Goal: Task Accomplishment & Management: Manage account settings

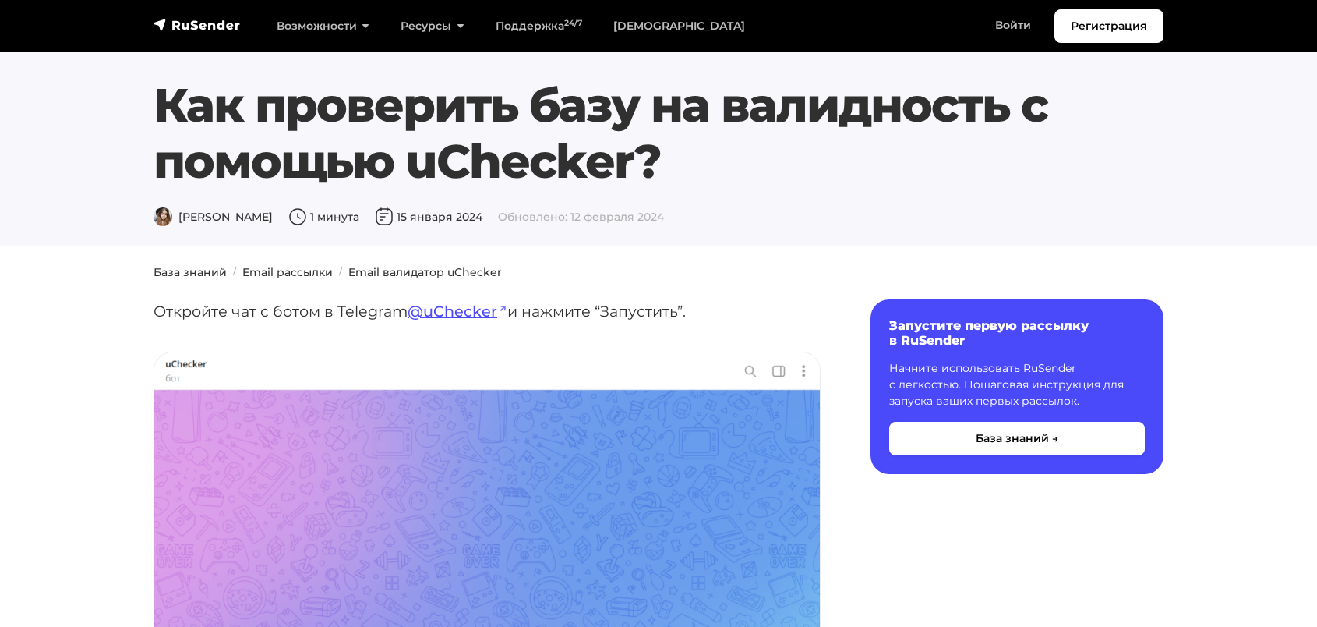
scroll to position [3897, 0]
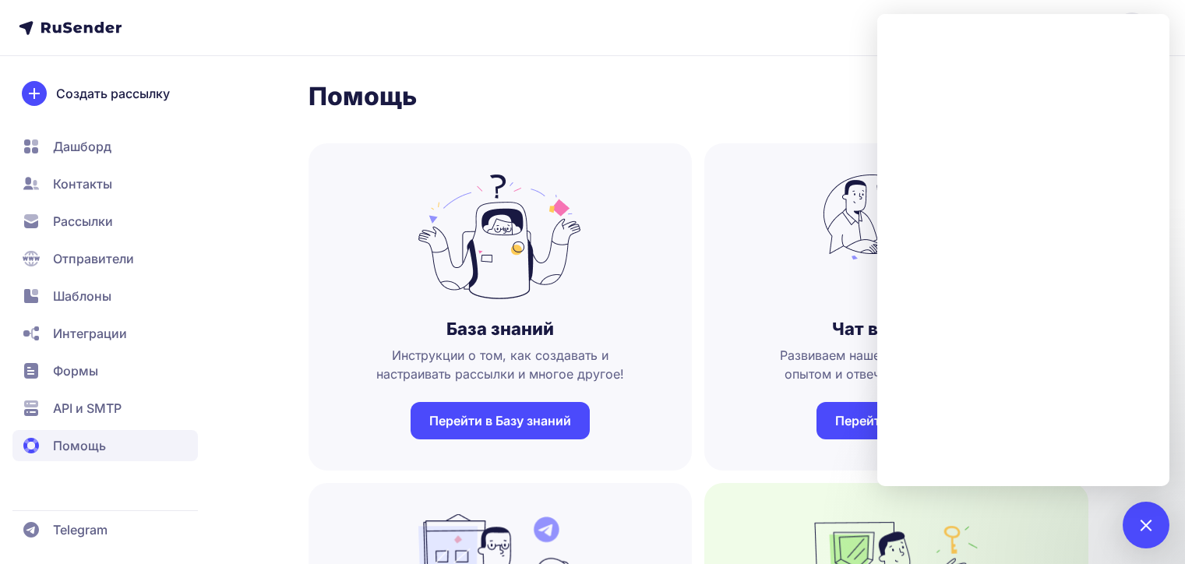
scroll to position [312, 0]
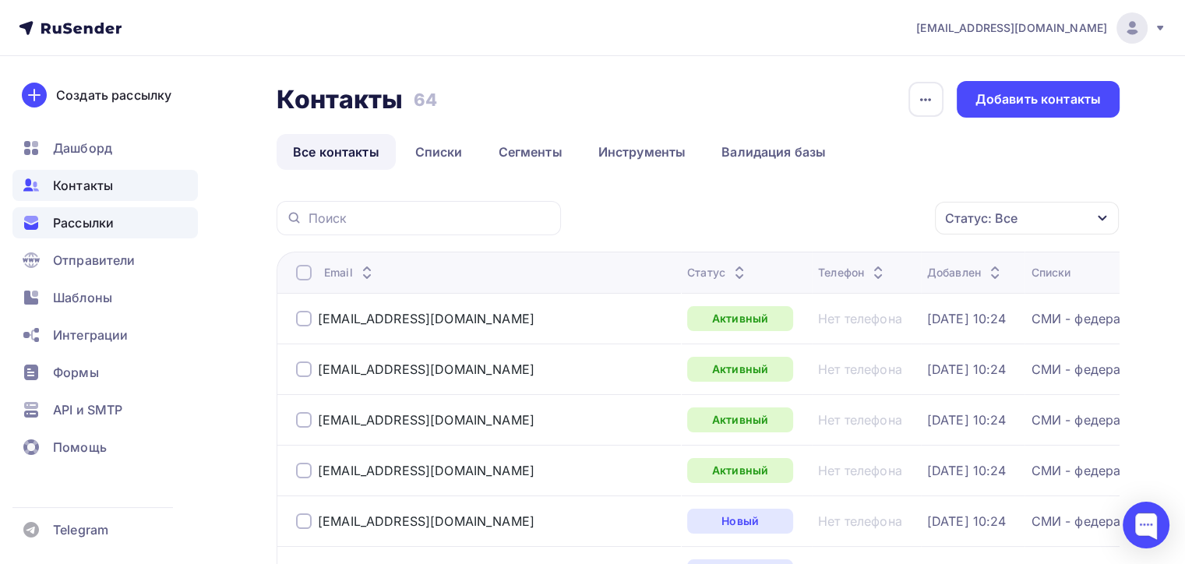
click at [52, 223] on div "Рассылки" at bounding box center [104, 222] width 185 height 31
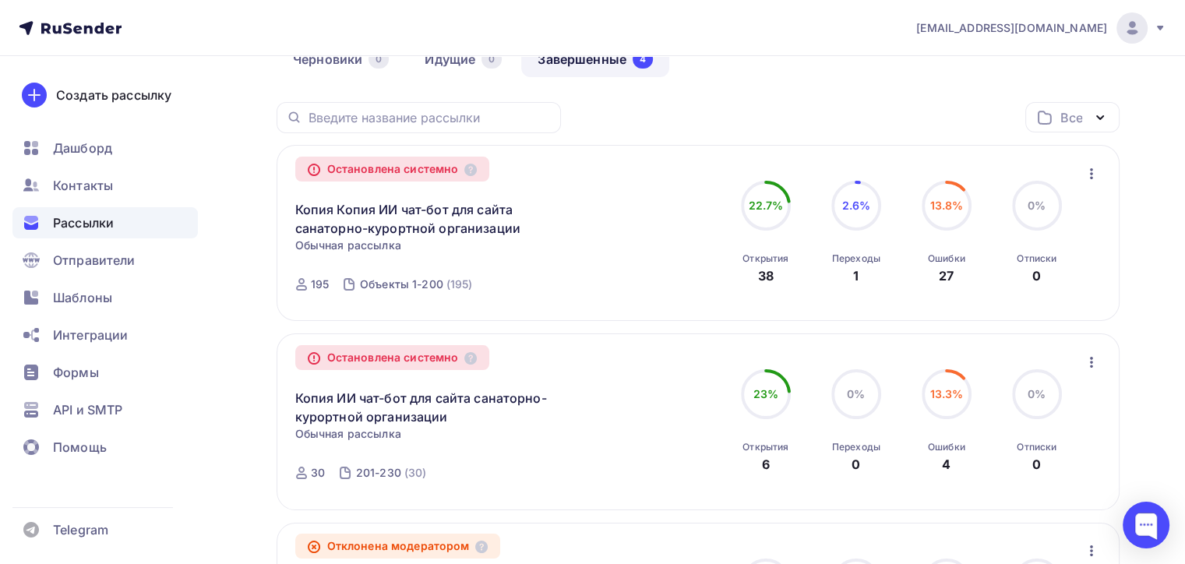
scroll to position [156, 0]
click at [1094, 176] on icon "button" at bounding box center [1092, 175] width 19 height 19
click at [900, 37] on nav "zakaz@sanata-travel.ru Аккаунт Тарифы Выйти Создать рассылку Дашборд Контакты Р…" at bounding box center [592, 28] width 1185 height 56
click at [1094, 171] on icon "button" at bounding box center [1092, 175] width 19 height 19
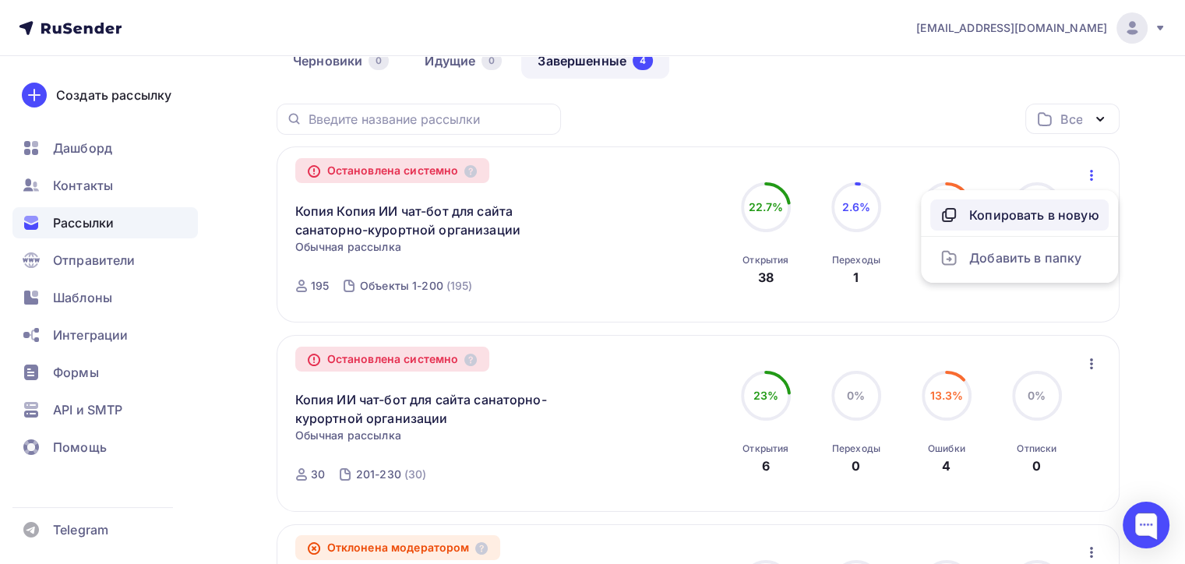
click at [1031, 209] on div "Копировать в новую" at bounding box center [1020, 215] width 160 height 19
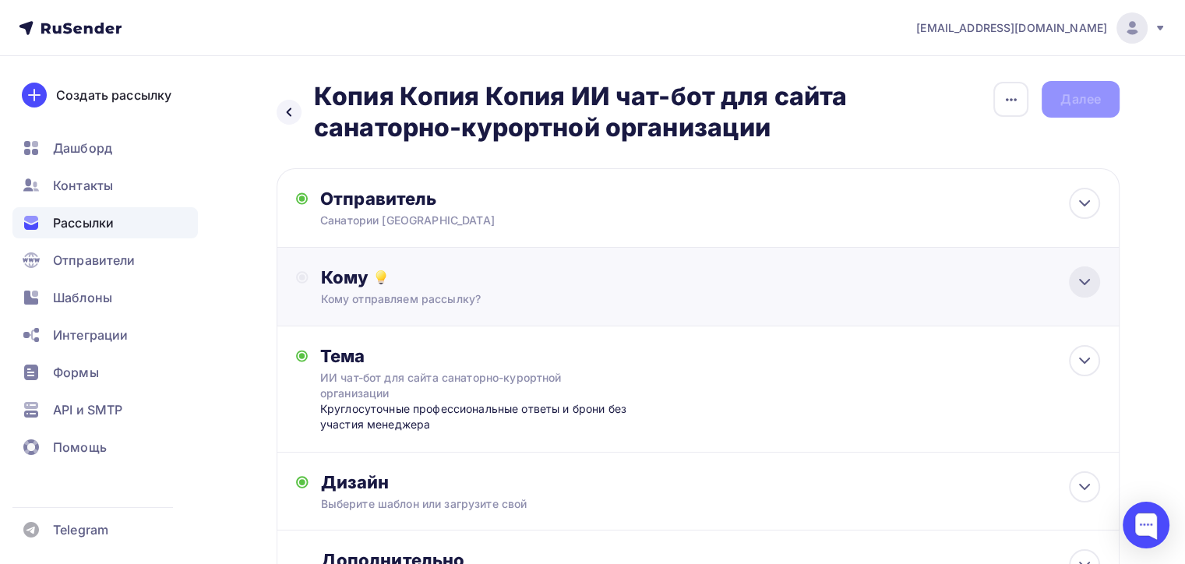
click at [1088, 284] on icon at bounding box center [1085, 282] width 19 height 19
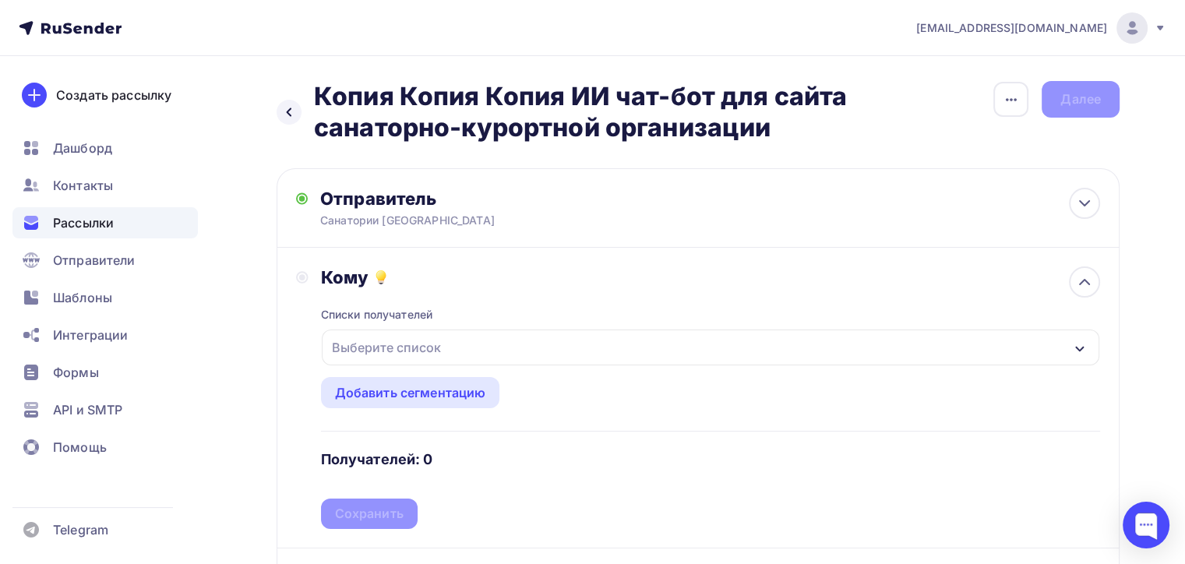
click at [1069, 343] on div "Выберите список" at bounding box center [711, 348] width 778 height 36
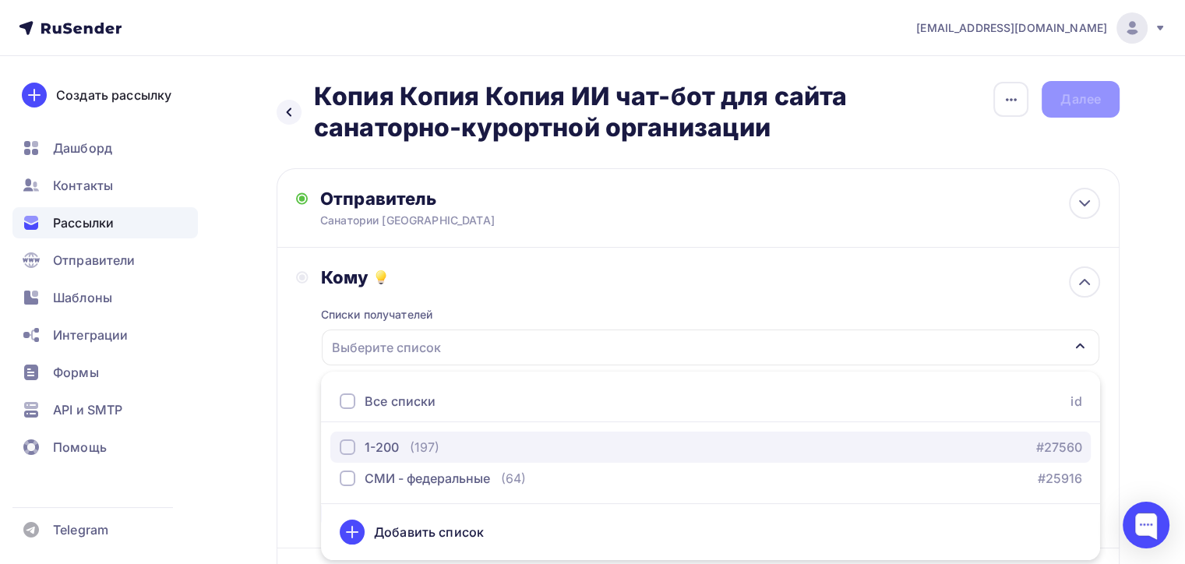
click at [390, 443] on div "1-200" at bounding box center [382, 447] width 34 height 19
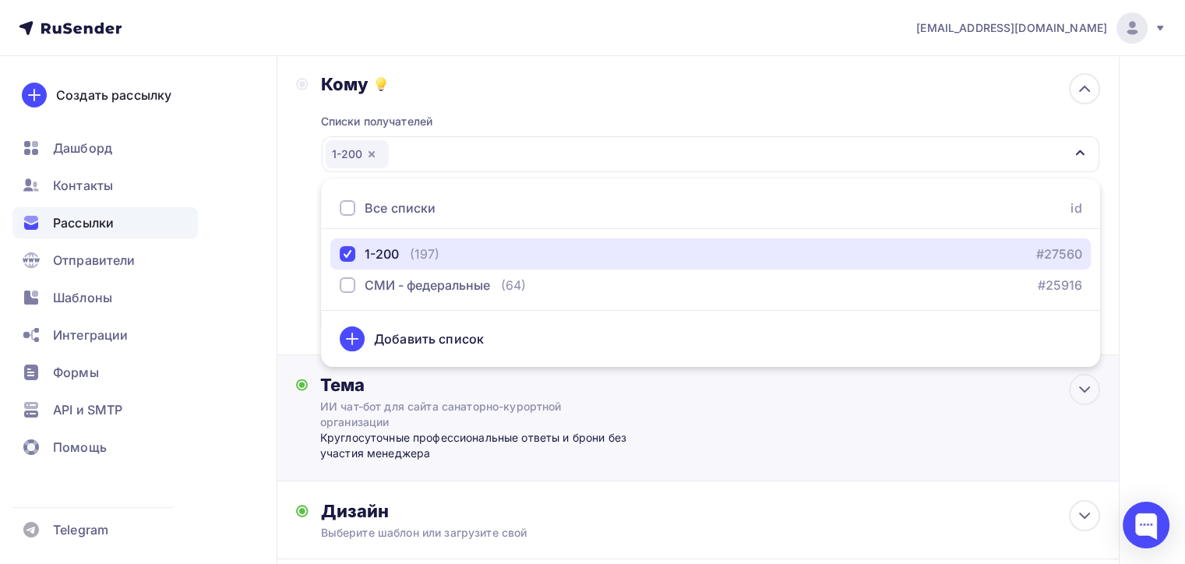
scroll to position [234, 0]
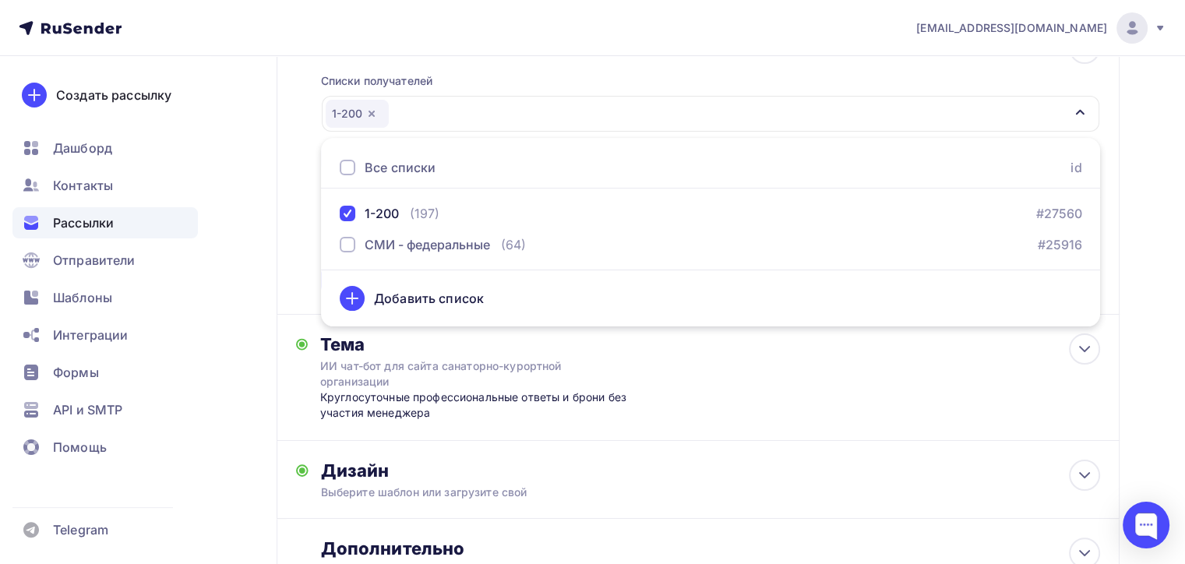
click at [305, 241] on div "Кому Списки получателей 1-200 Все списки id 1-200 (197) #27560 СМИ - федеральны…" at bounding box center [698, 164] width 804 height 263
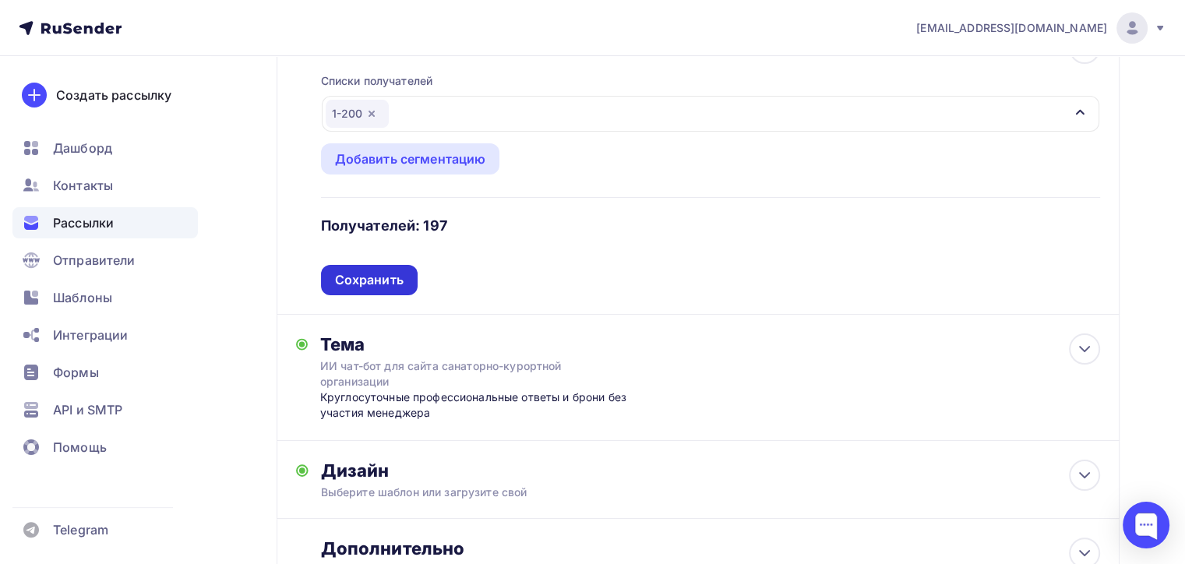
click at [365, 274] on div "Сохранить" at bounding box center [369, 280] width 69 height 18
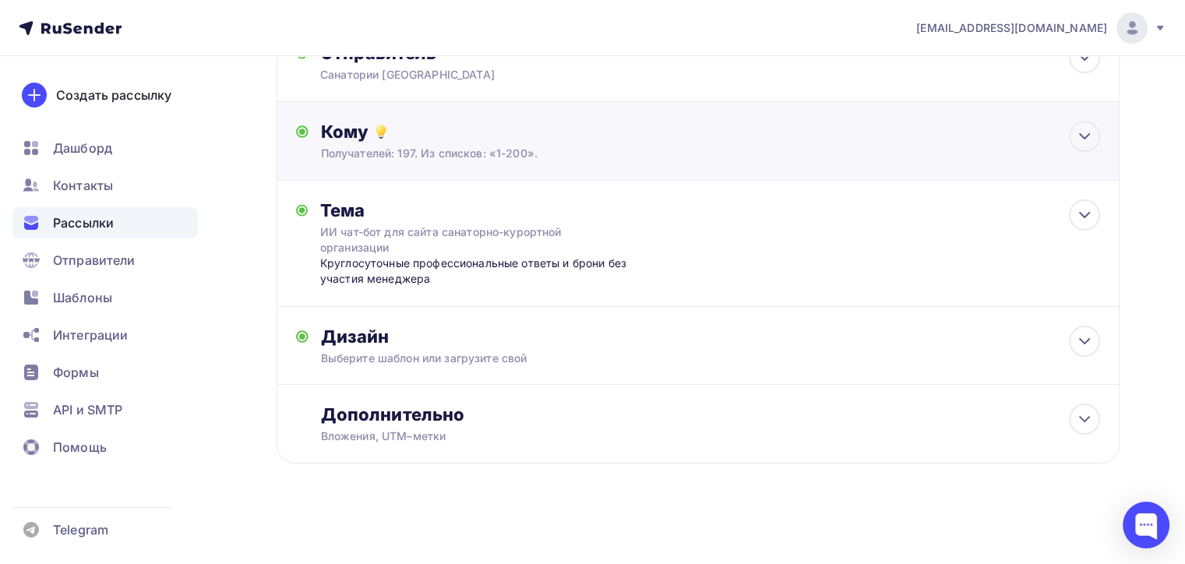
scroll to position [144, 0]
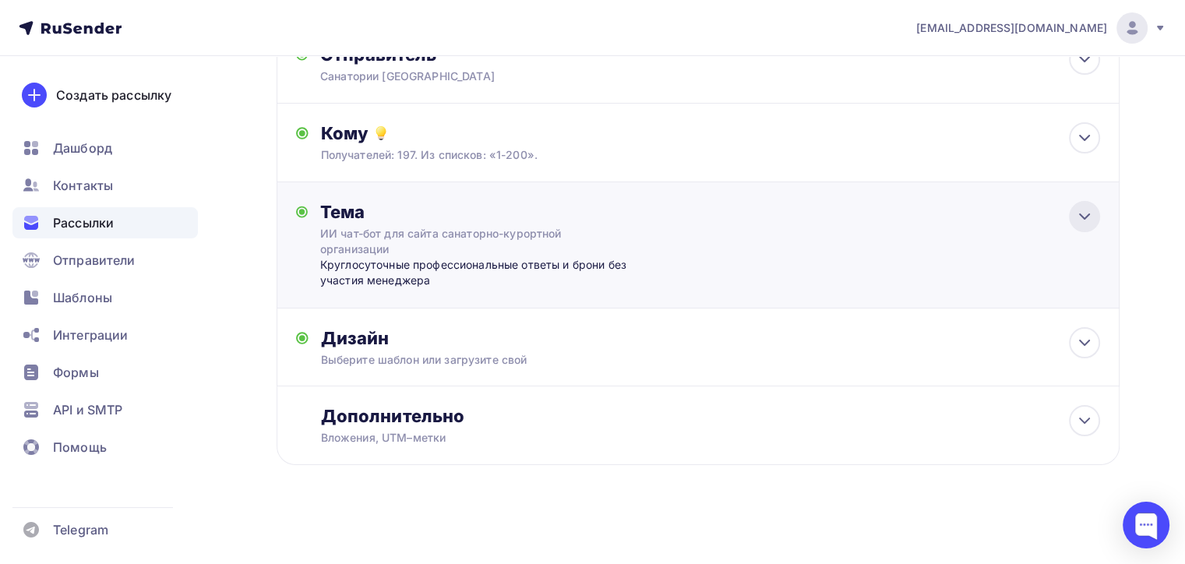
click at [1085, 214] on icon at bounding box center [1085, 216] width 19 height 19
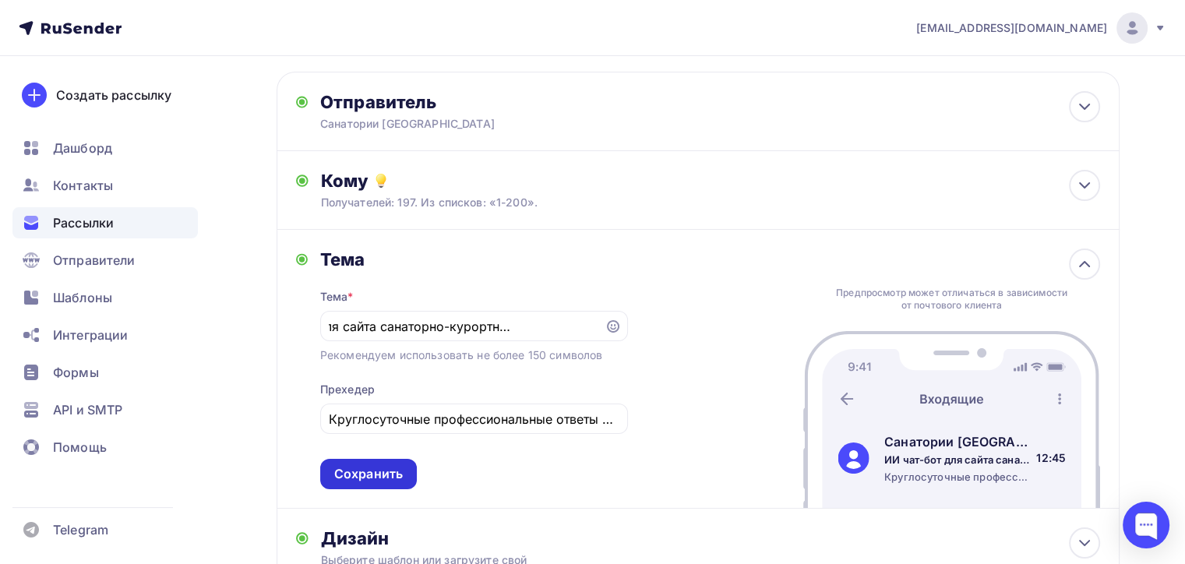
scroll to position [0, 0]
click at [357, 475] on div "Сохранить" at bounding box center [368, 474] width 69 height 18
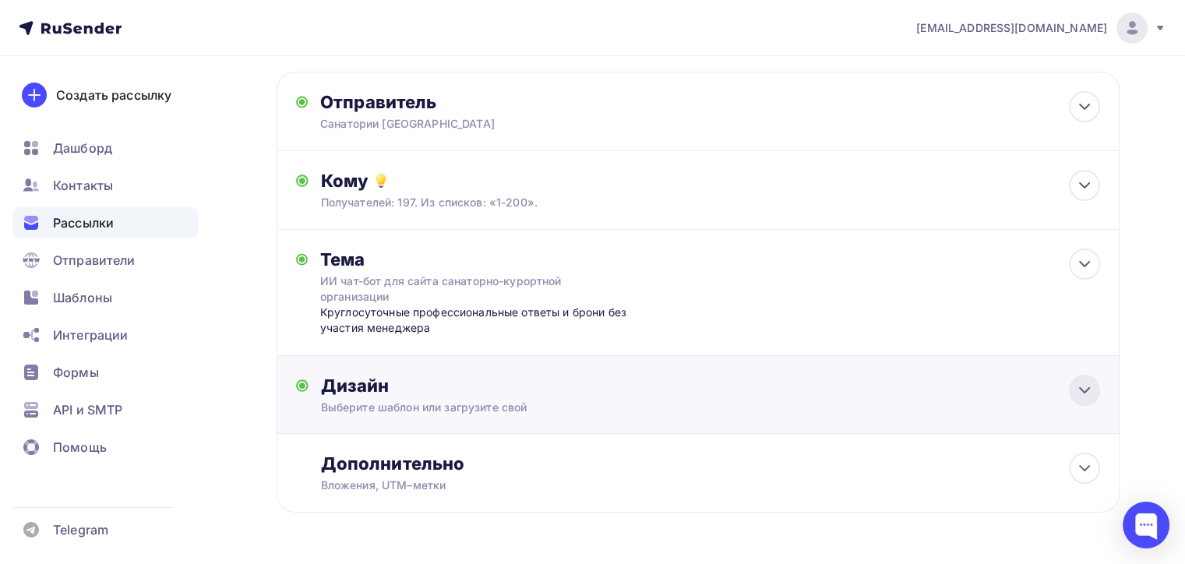
drag, startPoint x: 1078, startPoint y: 391, endPoint x: 1066, endPoint y: 397, distance: 12.9
click at [1078, 390] on icon at bounding box center [1085, 390] width 19 height 19
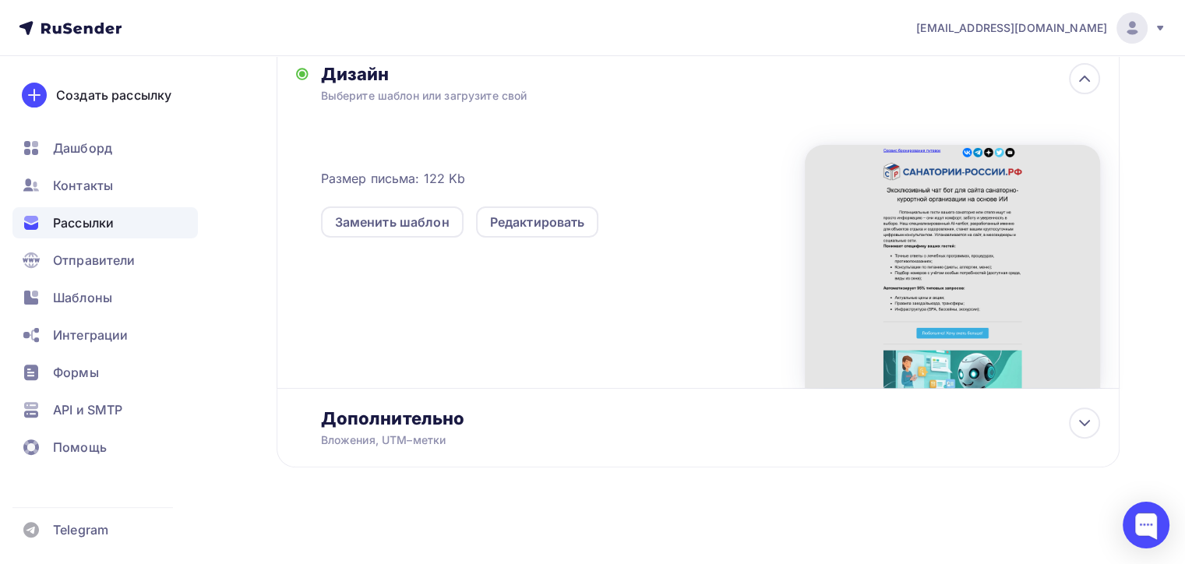
scroll to position [411, 0]
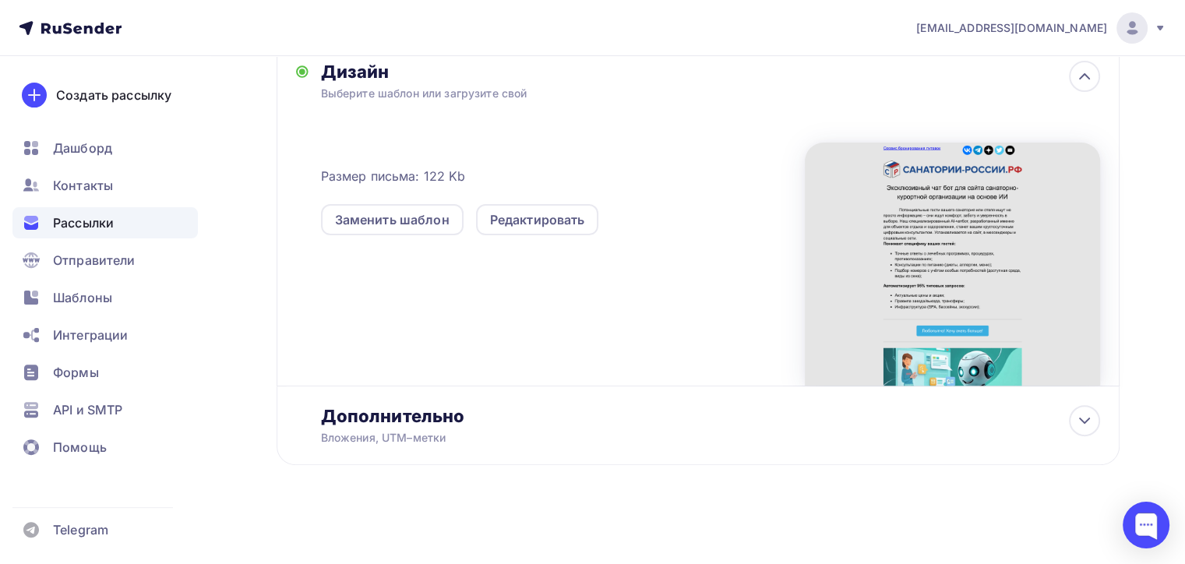
click at [918, 249] on div at bounding box center [952, 264] width 295 height 243
click at [825, 368] on div at bounding box center [952, 264] width 295 height 243
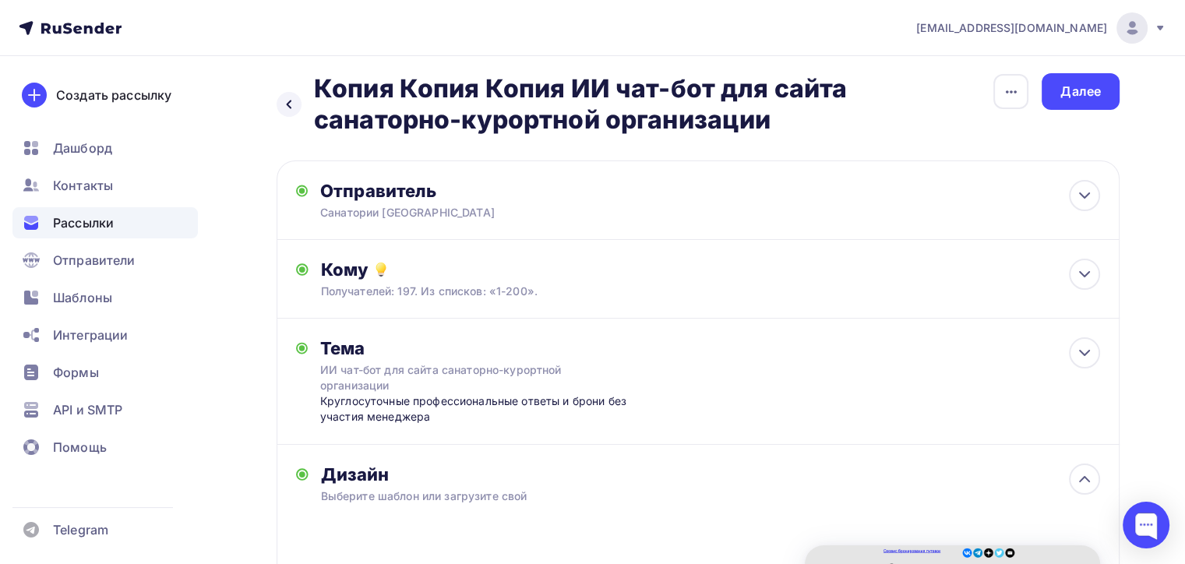
scroll to position [0, 0]
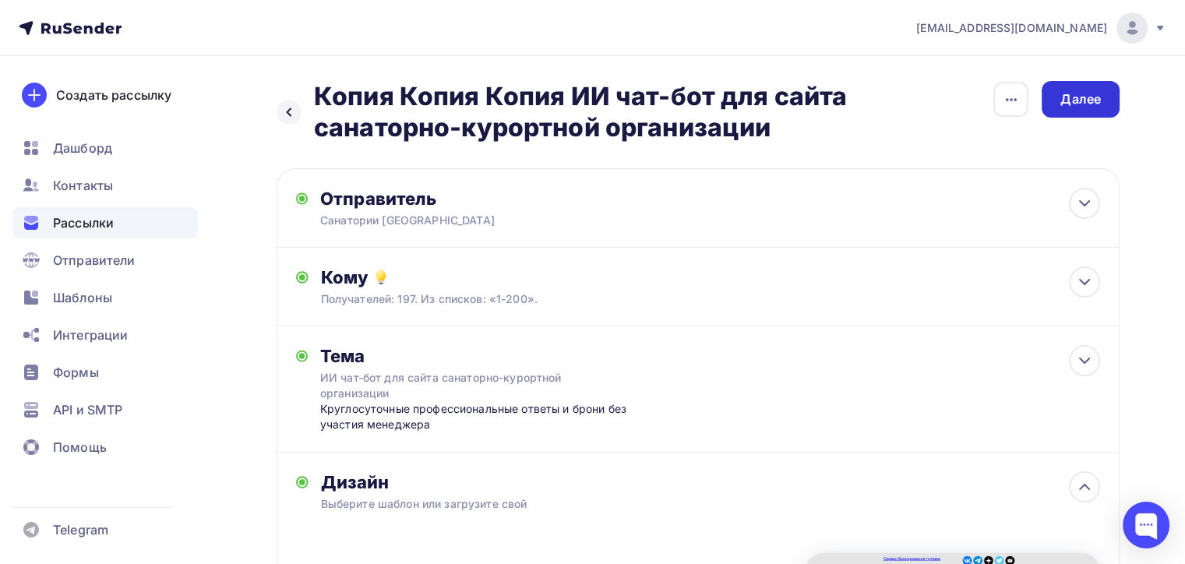
click at [1076, 94] on div "Далее" at bounding box center [1081, 99] width 41 height 18
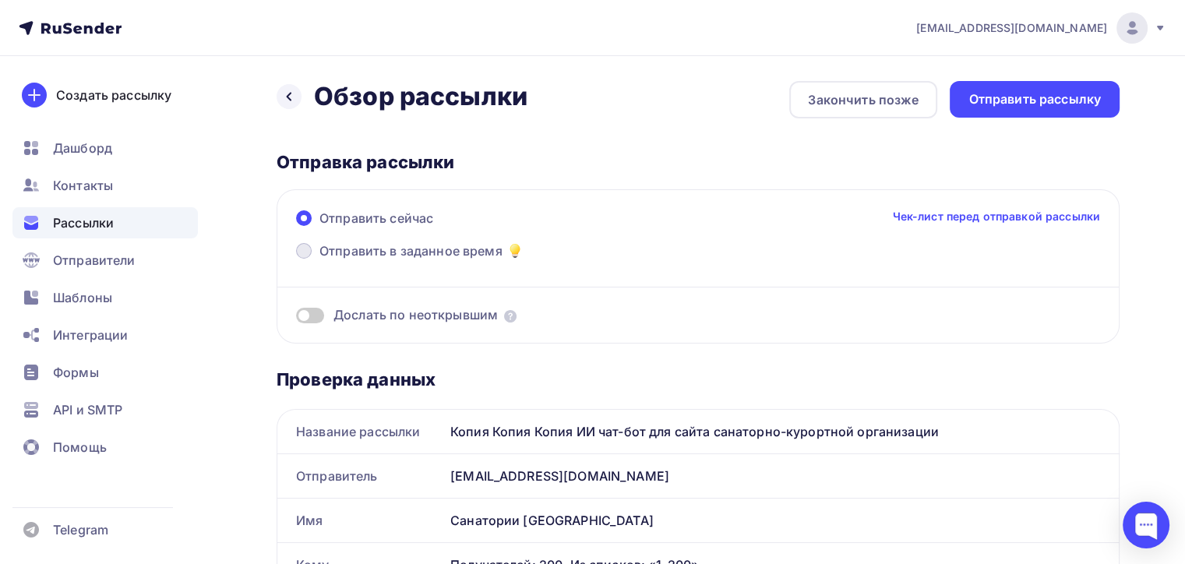
click at [303, 250] on span at bounding box center [304, 251] width 16 height 16
click at [320, 260] on input "Отправить в заданное время" at bounding box center [320, 260] width 0 height 0
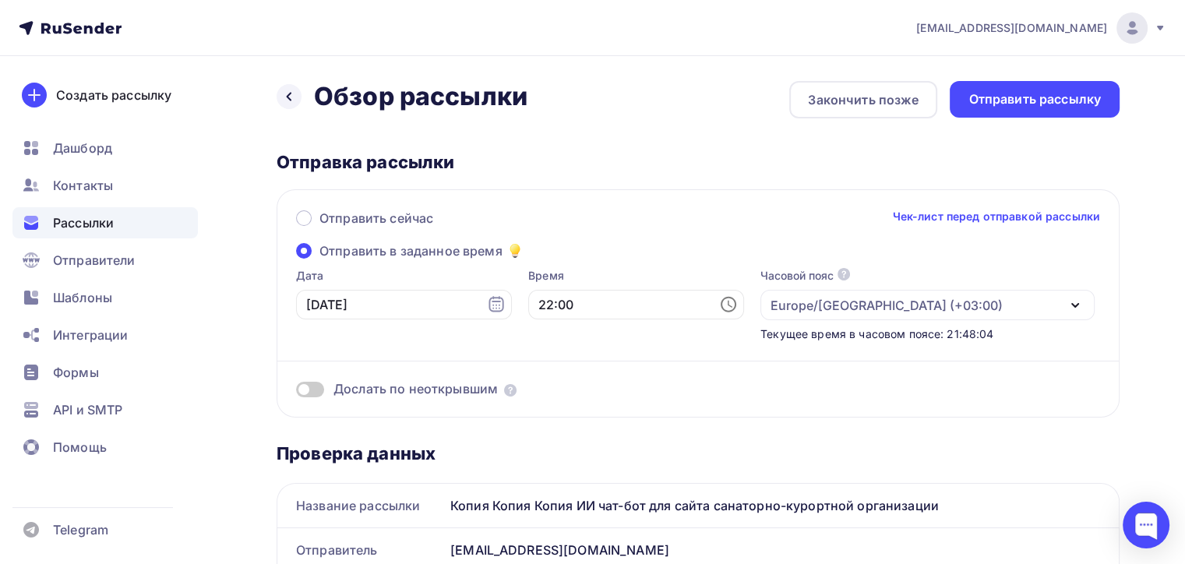
click at [301, 249] on span at bounding box center [304, 251] width 16 height 16
click at [320, 260] on input "Отправить в заданное время" at bounding box center [320, 260] width 0 height 0
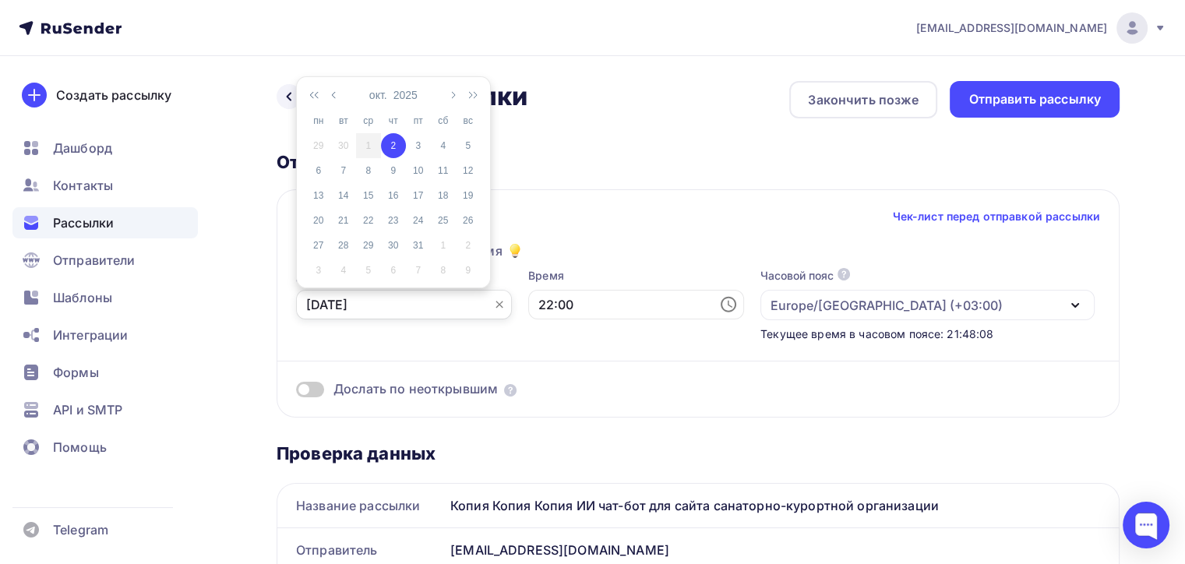
click at [418, 302] on input "02.10.2025" at bounding box center [404, 305] width 216 height 30
click at [416, 143] on div "3" at bounding box center [418, 146] width 25 height 14
type input "03.10.2025"
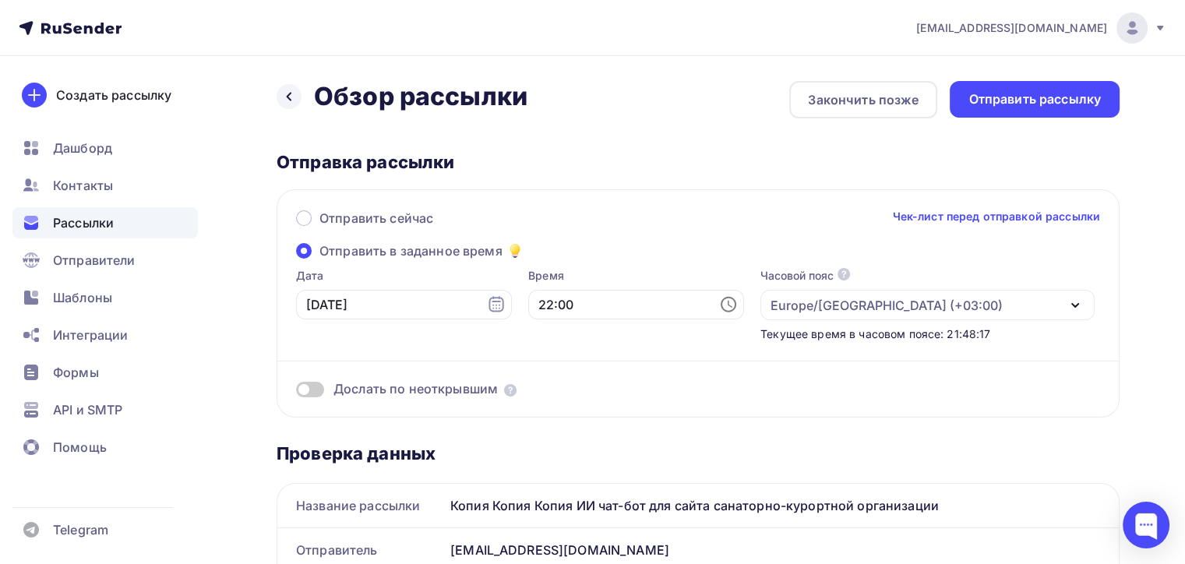
click at [728, 303] on icon at bounding box center [730, 304] width 5 height 7
click at [561, 218] on li "07" at bounding box center [561, 219] width 80 height 25
click at [638, 231] on li "45" at bounding box center [648, 234] width 80 height 25
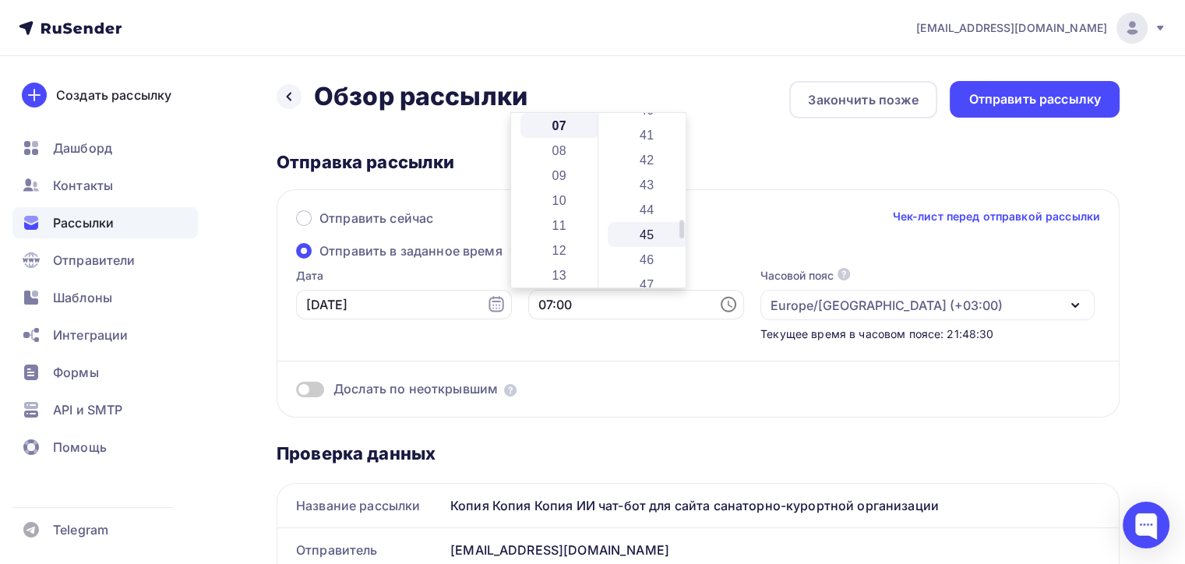
type input "07:45"
click at [654, 334] on div "Время 07:45" at bounding box center [636, 305] width 216 height 74
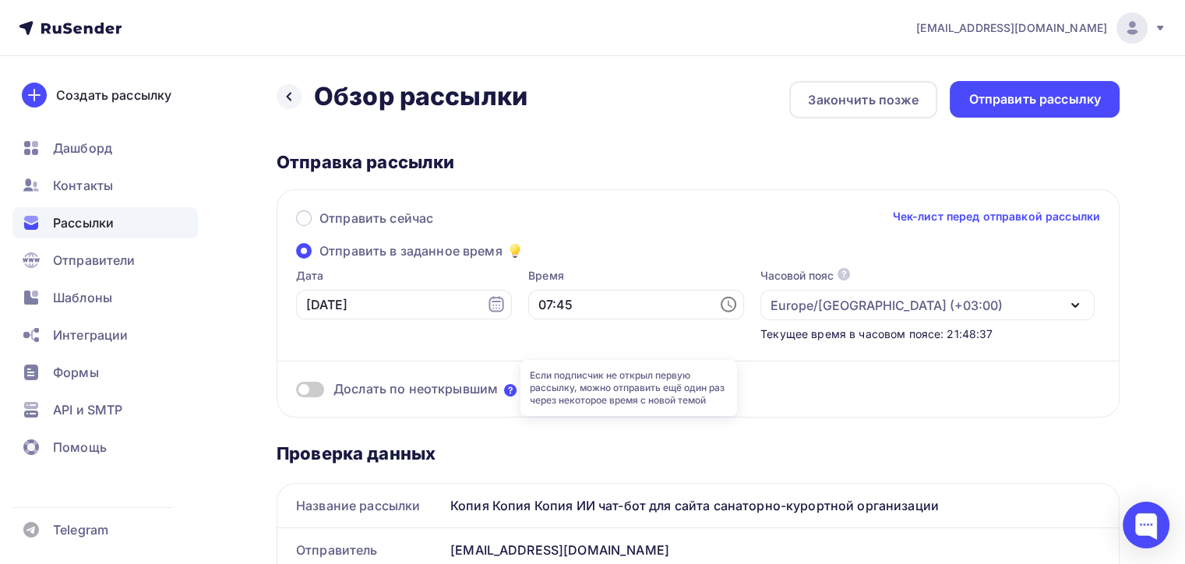
click at [508, 387] on icon at bounding box center [510, 390] width 12 height 12
click at [471, 337] on div "Дата 03.10.2025" at bounding box center [404, 305] width 216 height 74
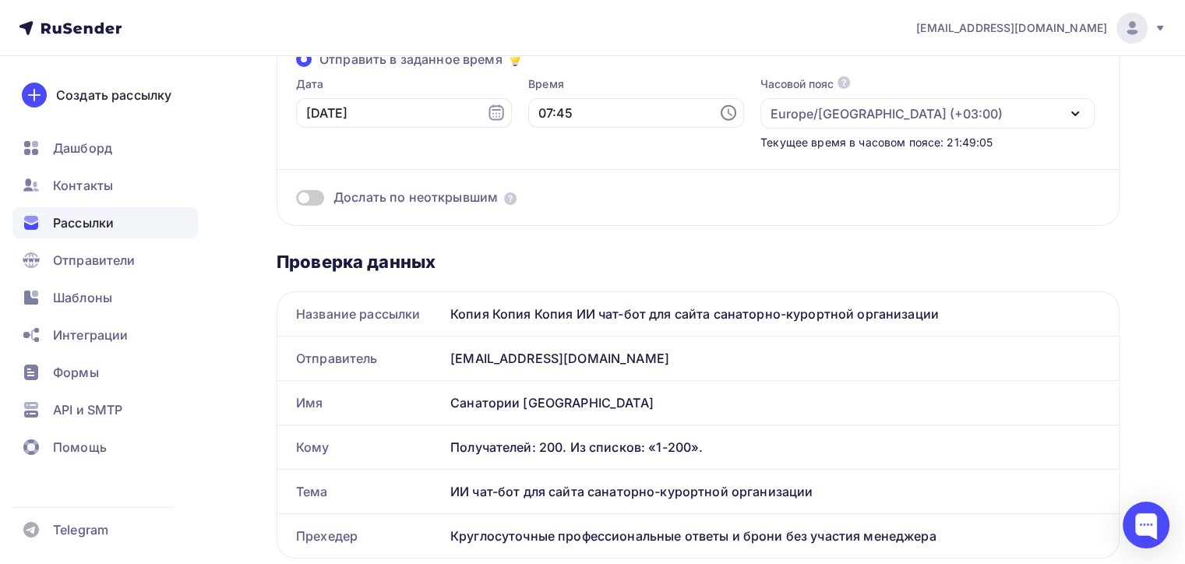
scroll to position [0, 0]
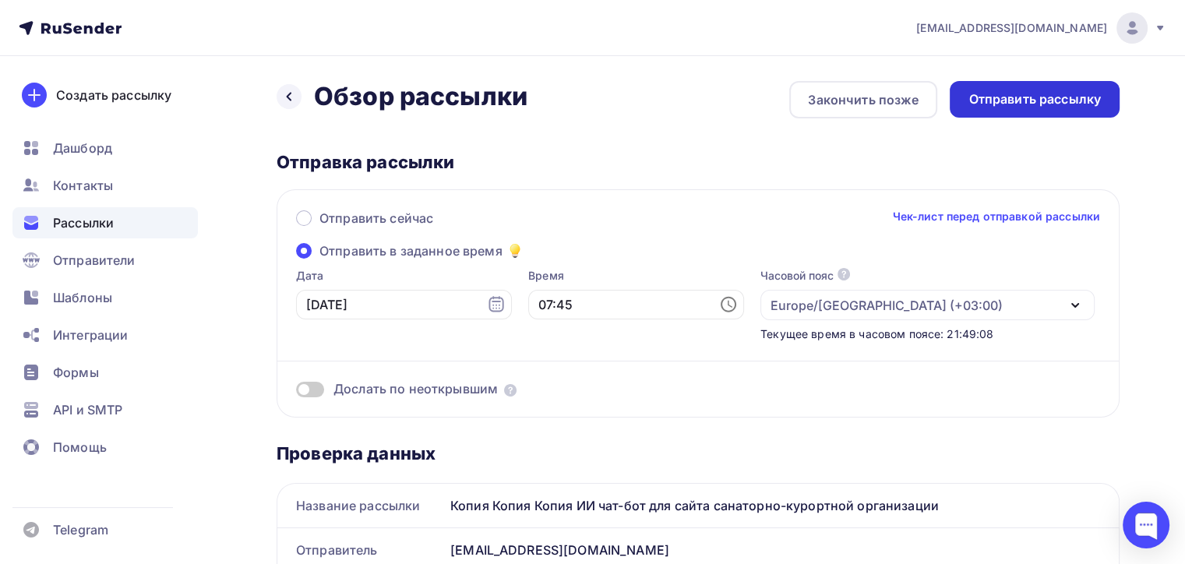
click at [1019, 100] on div "Отправить рассылку" at bounding box center [1035, 99] width 132 height 18
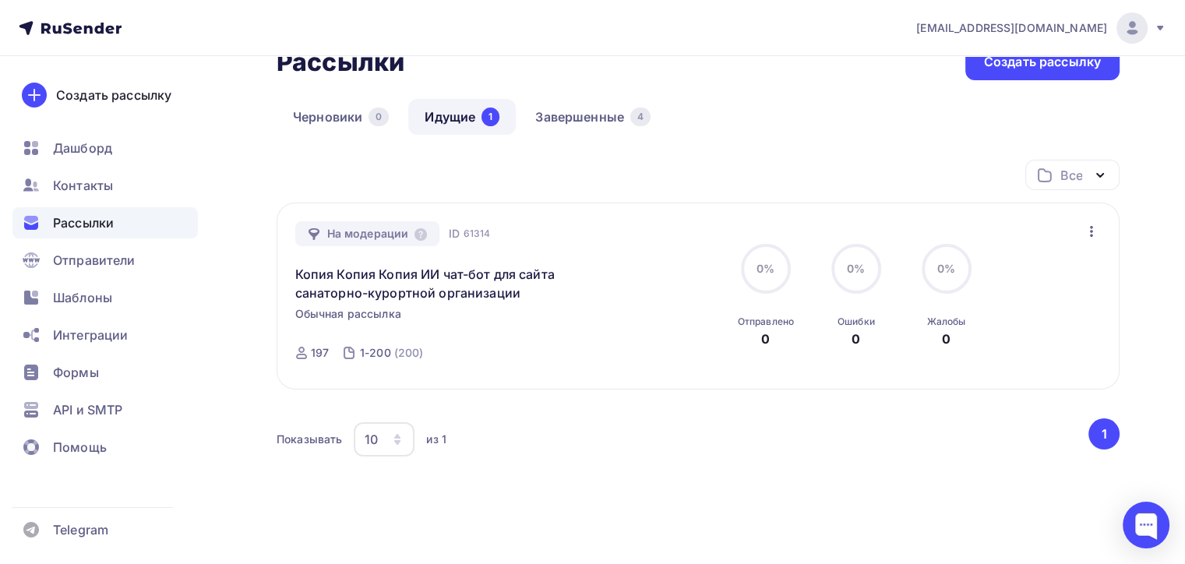
scroll to position [72, 0]
